Goal: Transaction & Acquisition: Purchase product/service

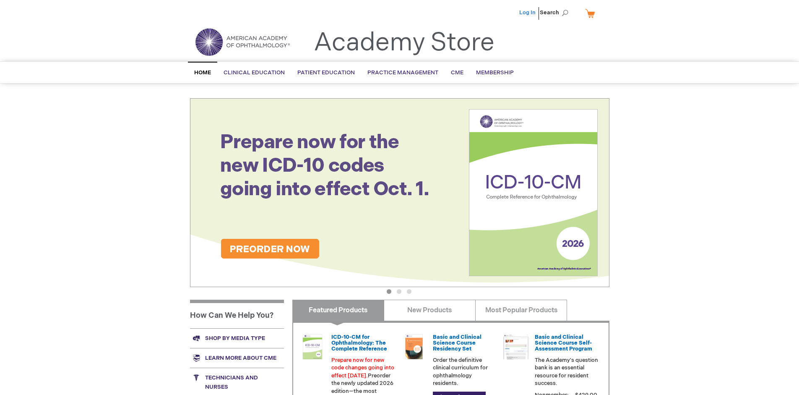
click at [528, 13] on link "Log In" at bounding box center [527, 12] width 16 height 7
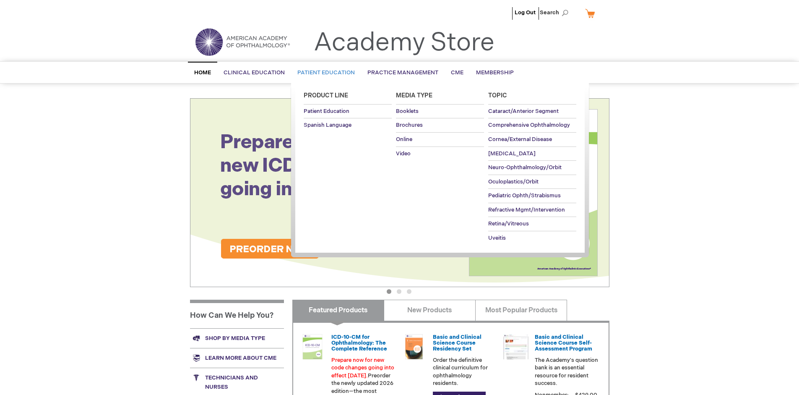
click at [324, 73] on span "Patient Education" at bounding box center [325, 72] width 57 height 7
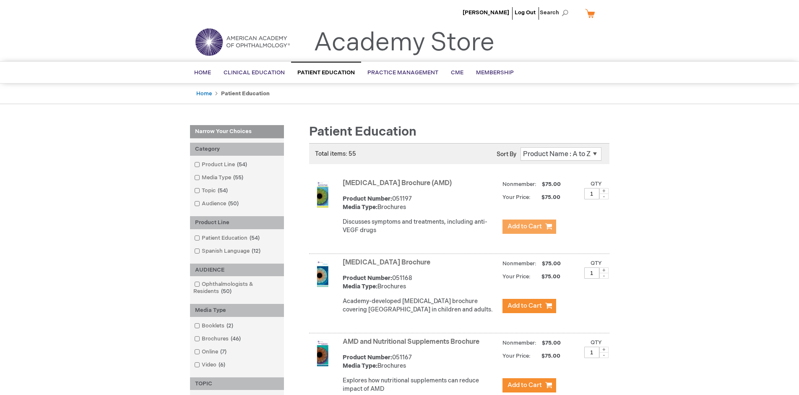
click at [529, 227] on span "Add to Cart" at bounding box center [525, 226] width 34 height 8
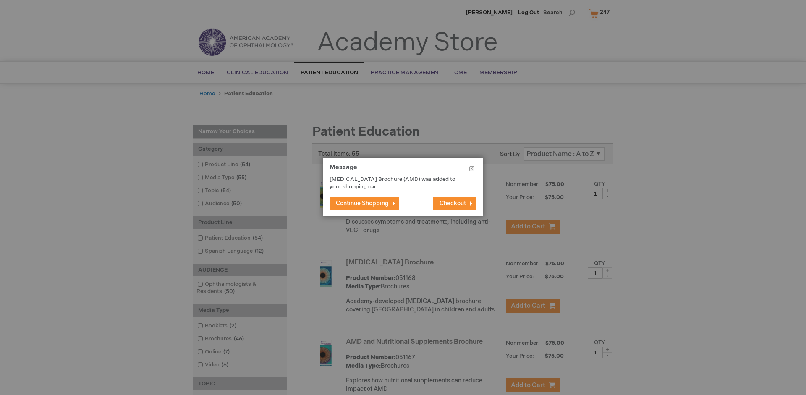
click at [362, 203] on span "Continue Shopping" at bounding box center [362, 203] width 53 height 7
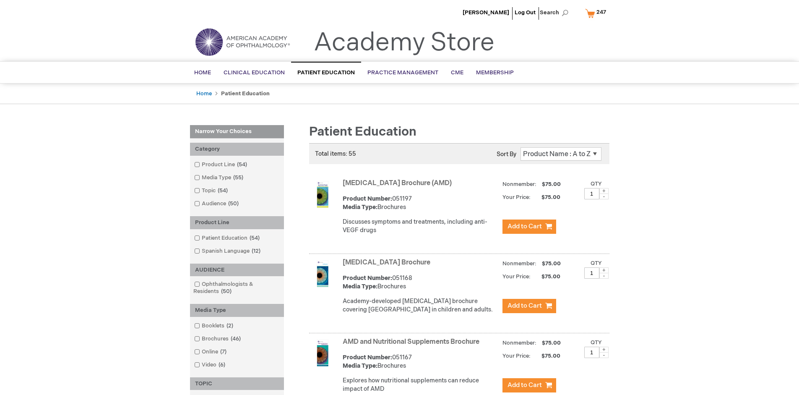
click at [413, 346] on link "AMD and Nutritional Supplements Brochure" at bounding box center [411, 342] width 137 height 8
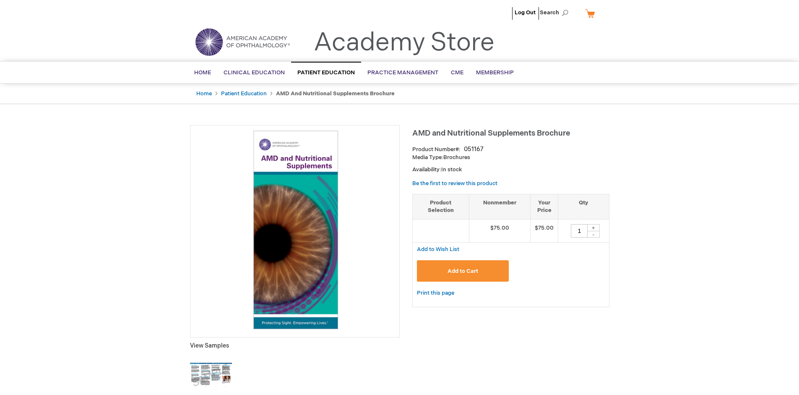
type input "1"
click at [463, 271] on span "Add to Cart" at bounding box center [463, 271] width 31 height 7
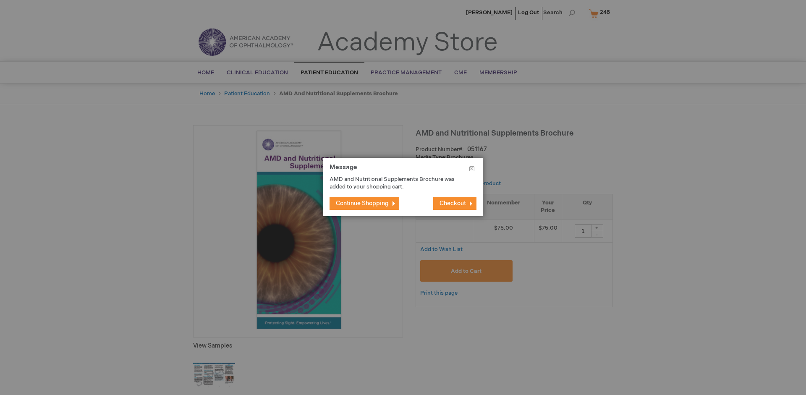
click at [362, 203] on span "Continue Shopping" at bounding box center [362, 203] width 53 height 7
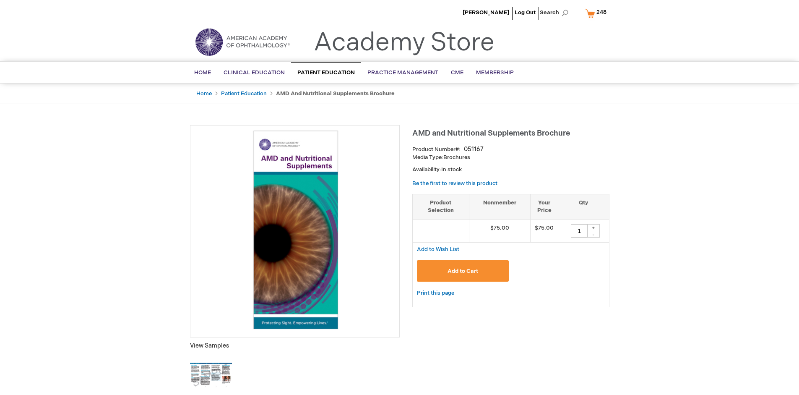
click at [597, 13] on span "248" at bounding box center [602, 12] width 10 height 7
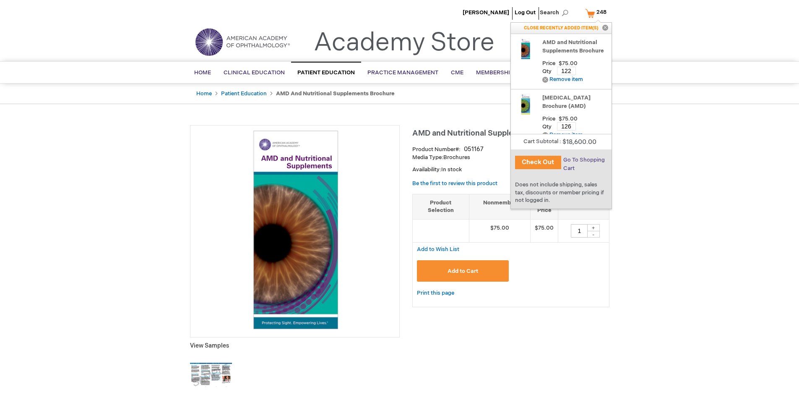
click at [583, 160] on span "Go To Shopping Cart" at bounding box center [584, 163] width 42 height 15
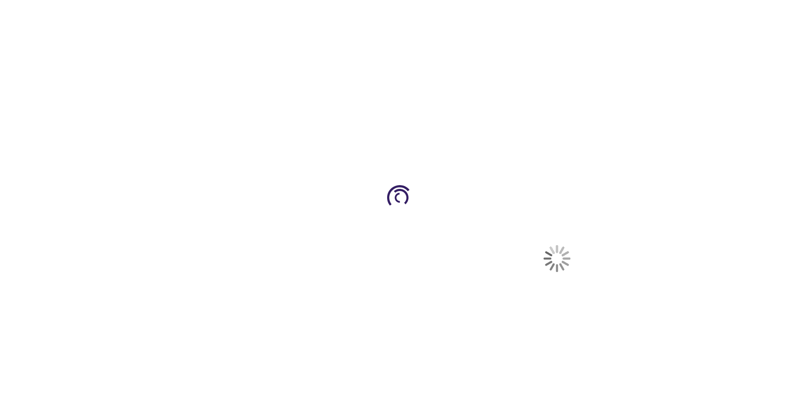
select select "US"
select select "41"
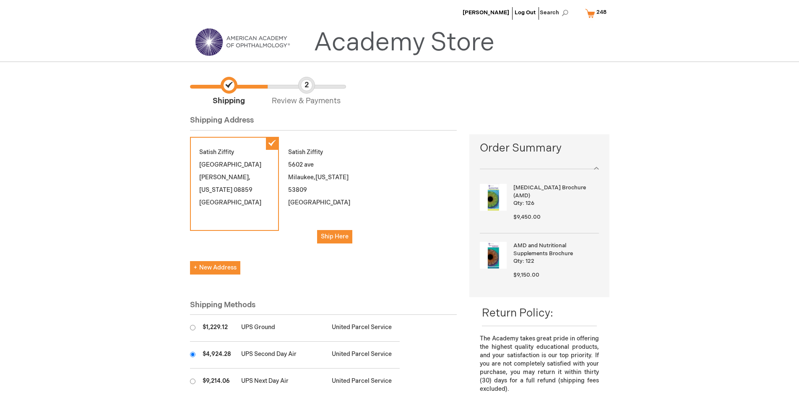
click at [193, 354] on input "radio" at bounding box center [192, 354] width 5 height 5
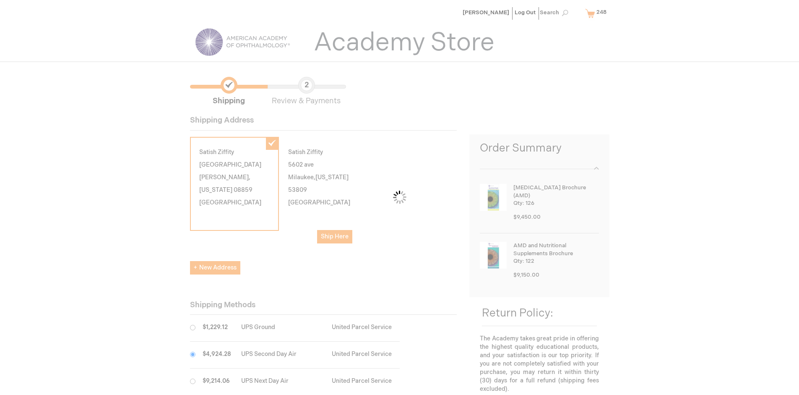
scroll to position [42, 0]
